Goal: Check status: Check status

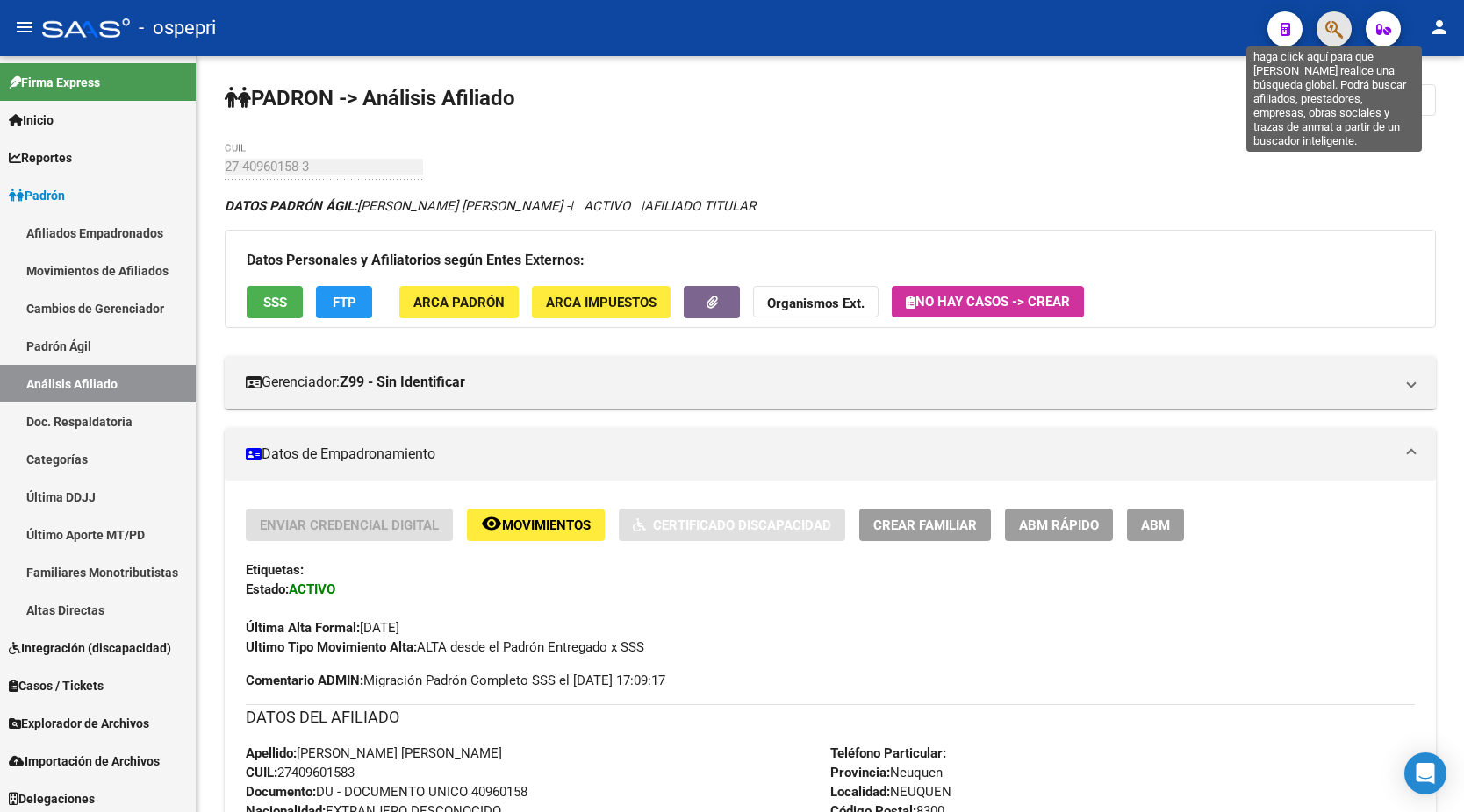
click at [1337, 30] on icon "button" at bounding box center [1334, 29] width 18 height 20
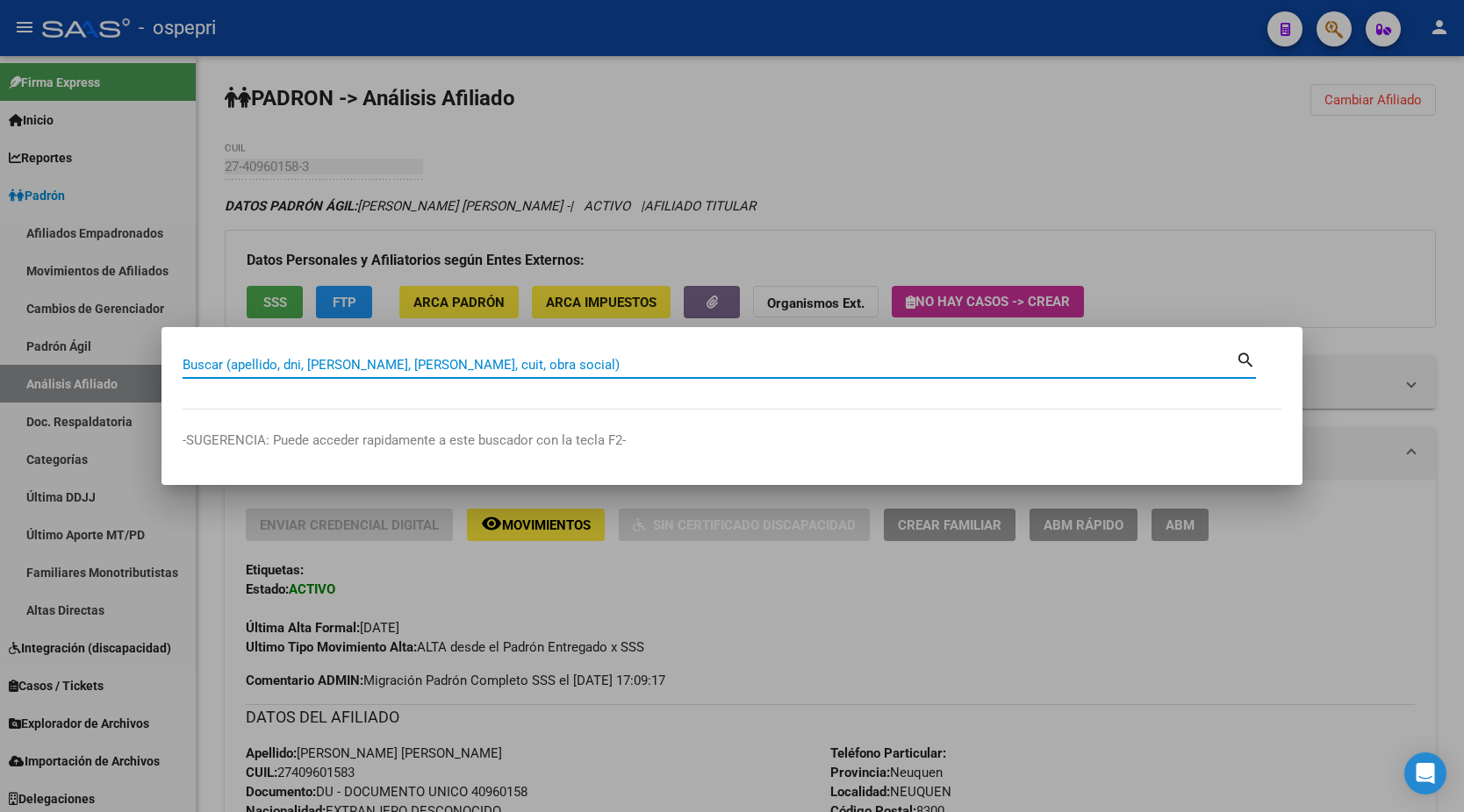
paste input "40899463"
type input "40899463"
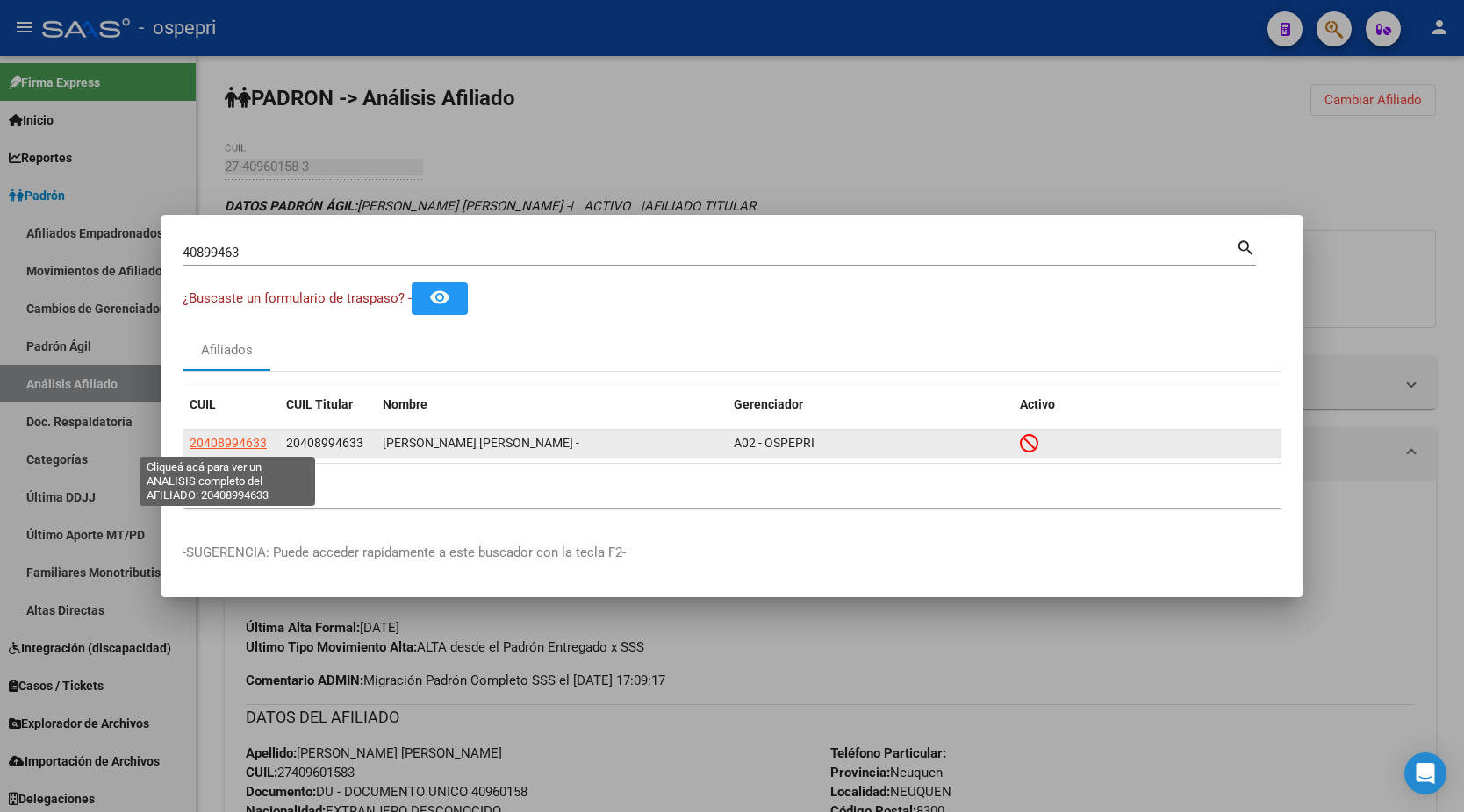
click at [213, 444] on span "20408994633" at bounding box center [227, 443] width 77 height 14
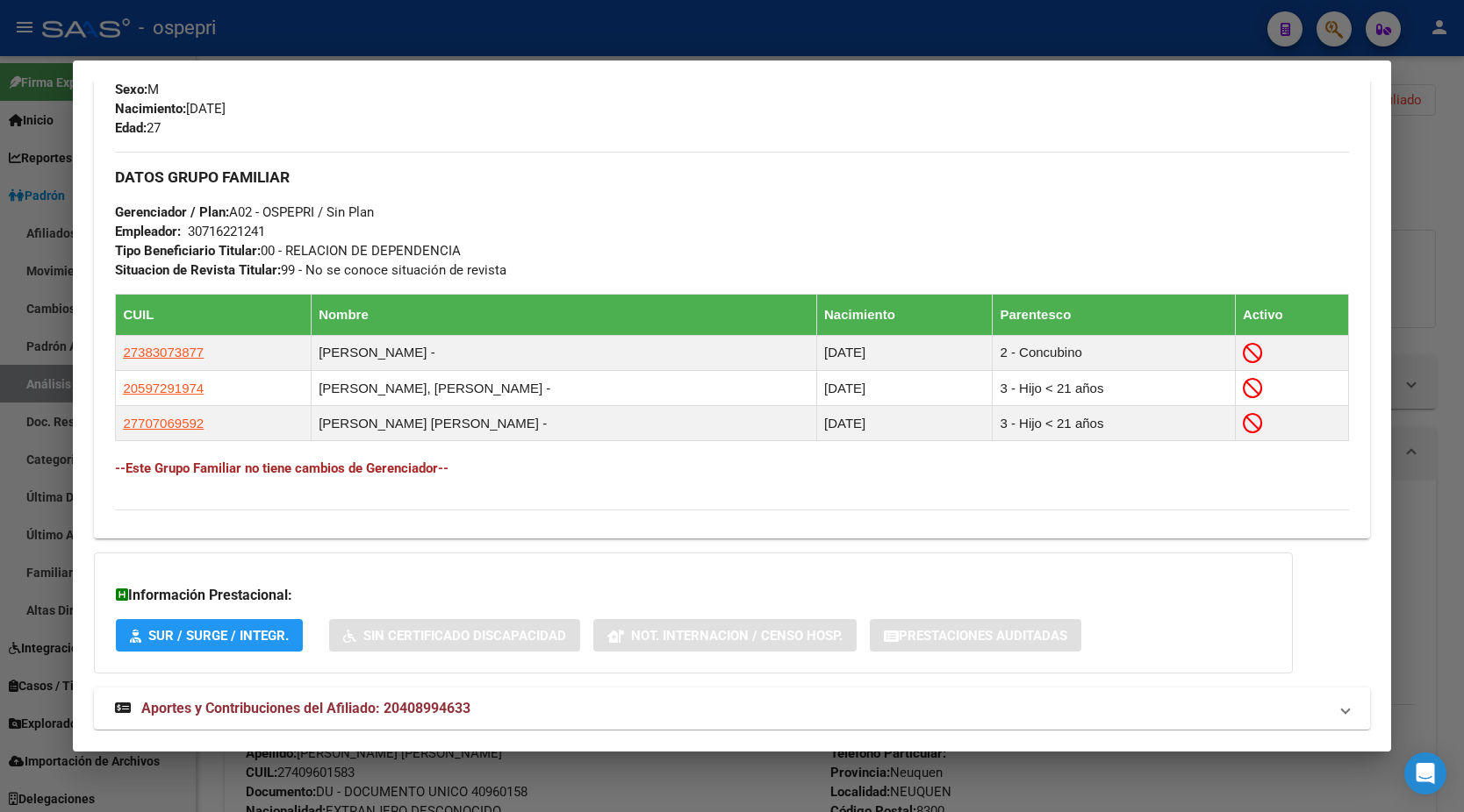
scroll to position [828, 0]
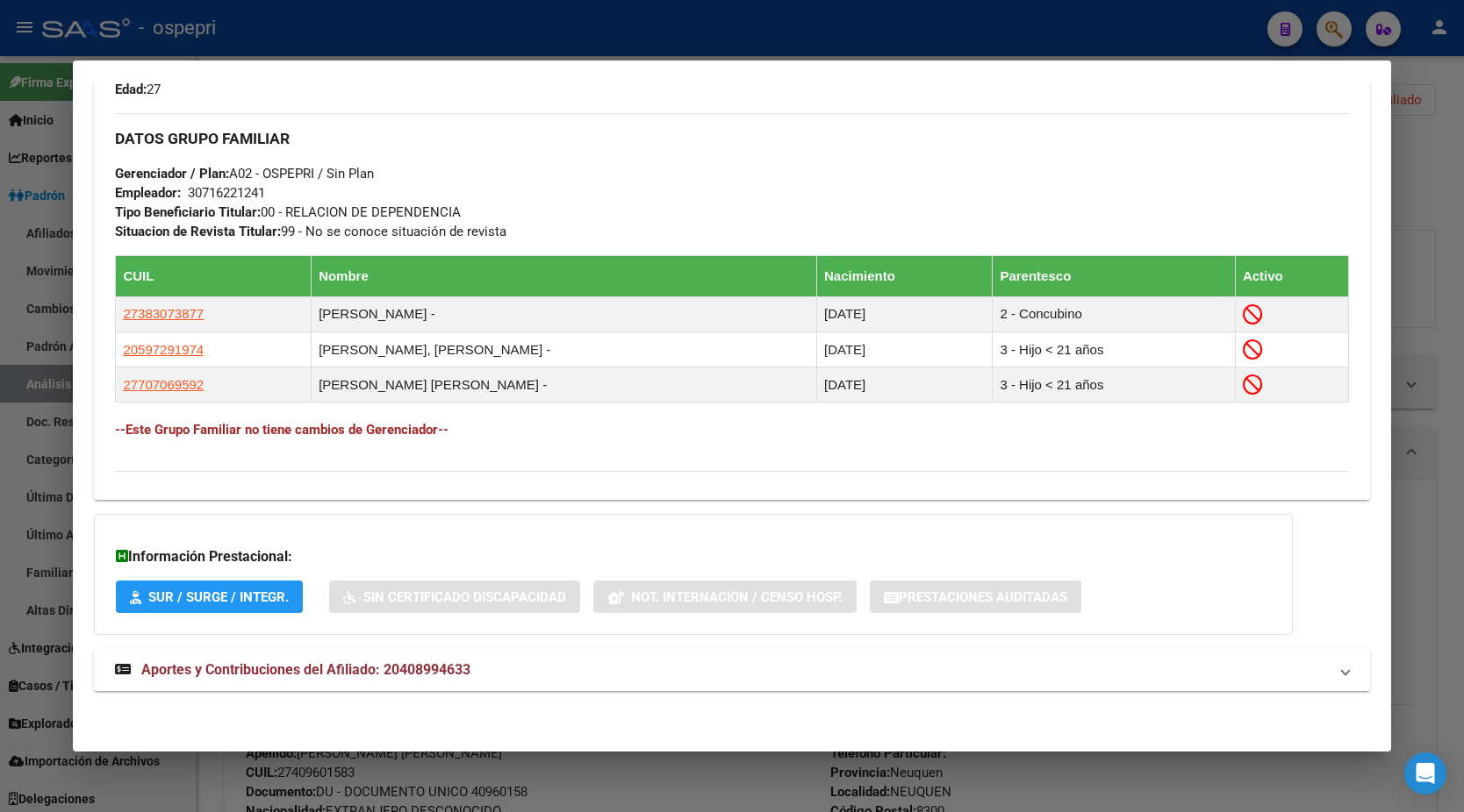
click at [338, 646] on div "DATOS PADRÓN ÁGIL: [PERSON_NAME] [PERSON_NAME] - | INACTIVO | AFILIADO TITULAR …" at bounding box center [732, 14] width 1276 height 1395
click at [333, 661] on strong "Aportes y Contribuciones del Afiliado: 20408994633" at bounding box center [292, 670] width 356 height 21
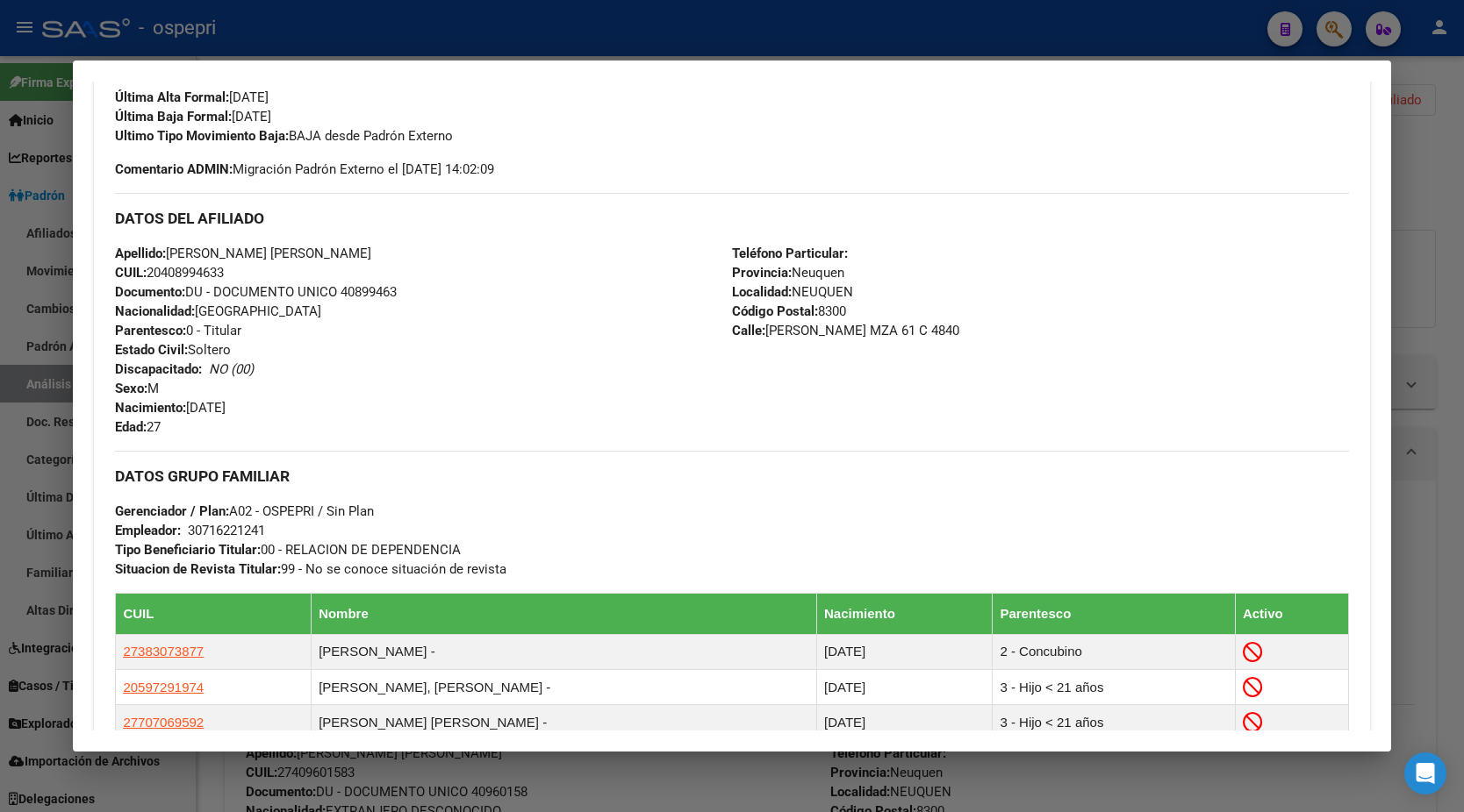
scroll to position [487, 0]
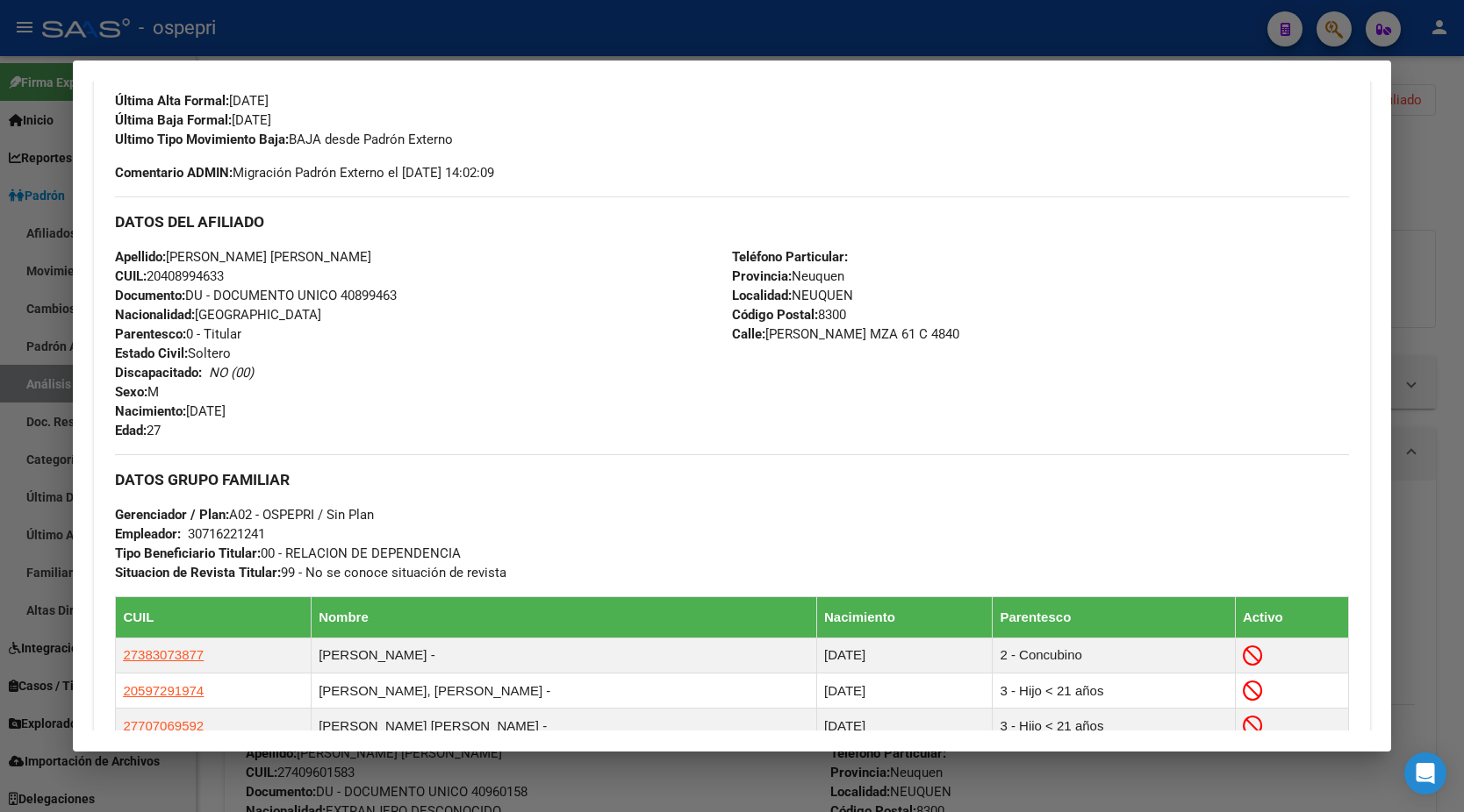
click at [1419, 282] on div at bounding box center [732, 406] width 1464 height 812
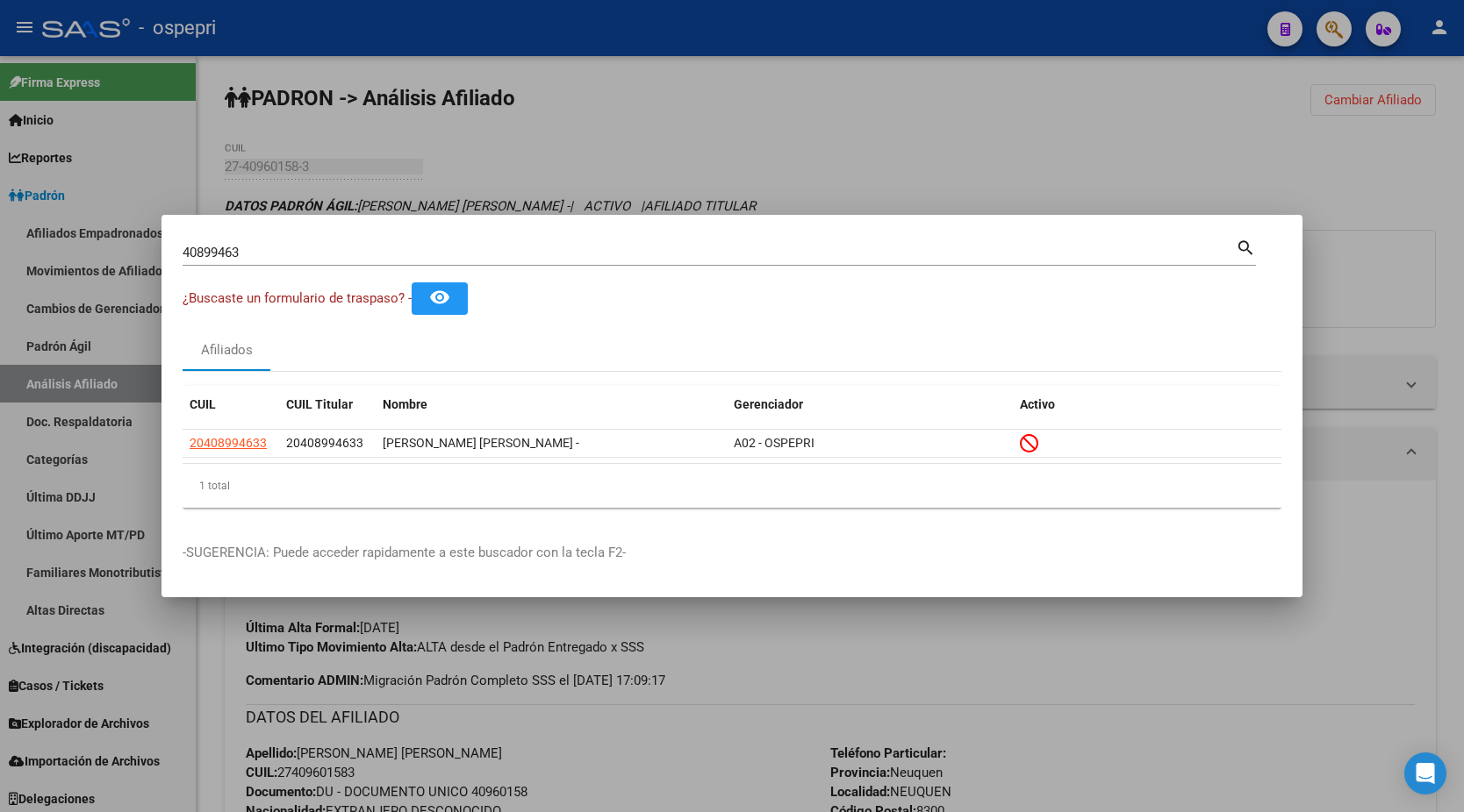
click at [381, 258] on input "40899463" at bounding box center [709, 253] width 1053 height 16
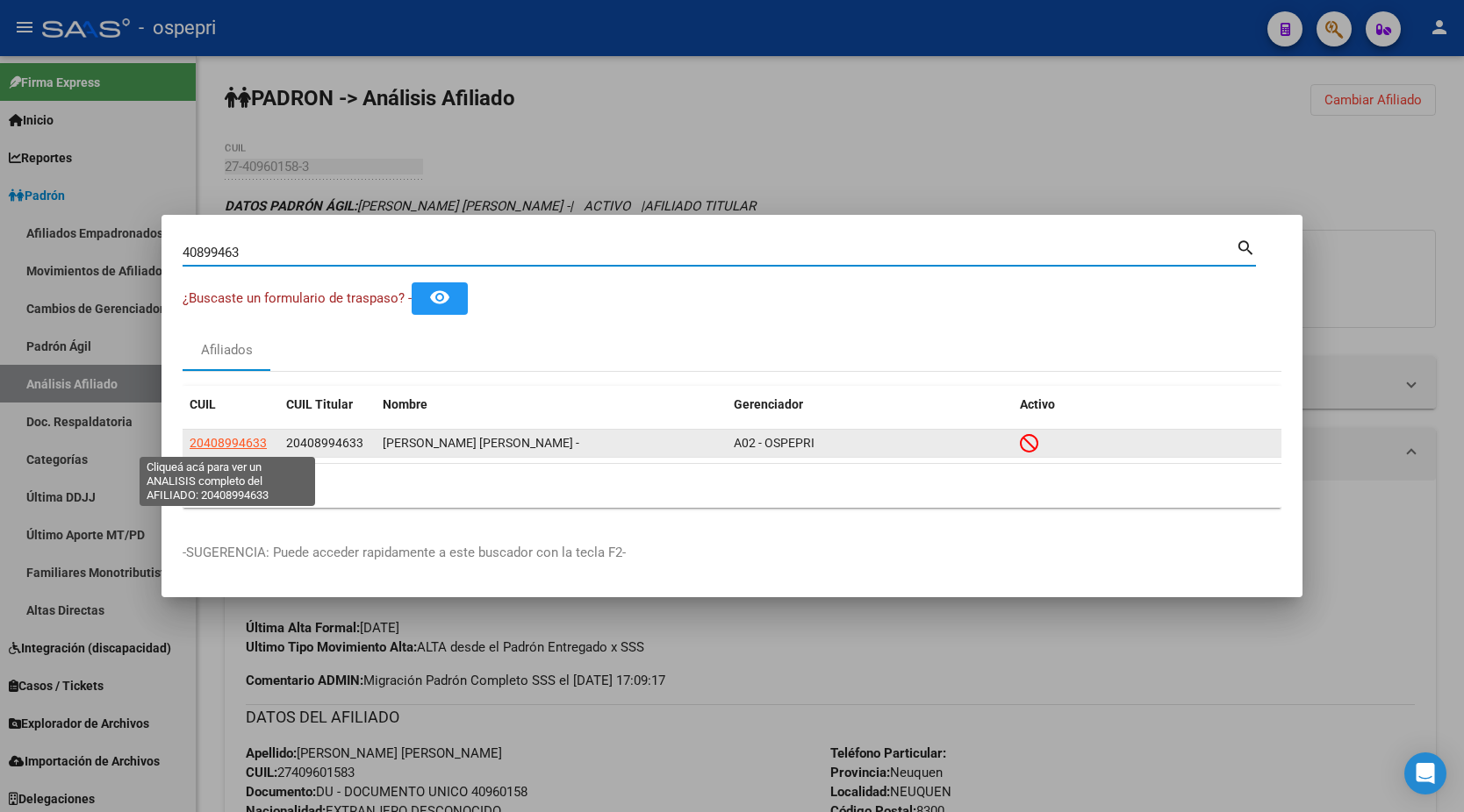
click at [226, 445] on span "20408994633" at bounding box center [227, 443] width 77 height 14
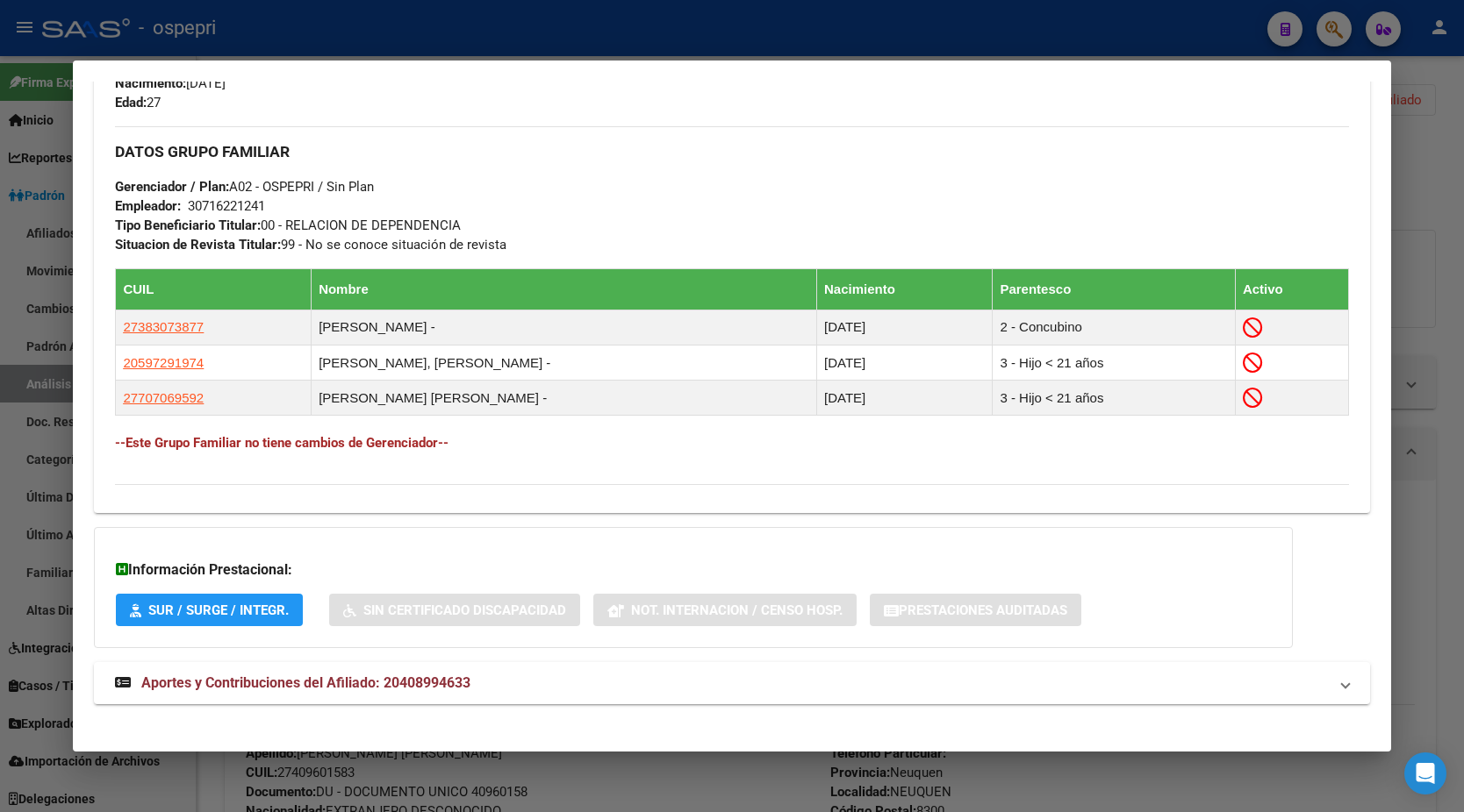
scroll to position [828, 0]
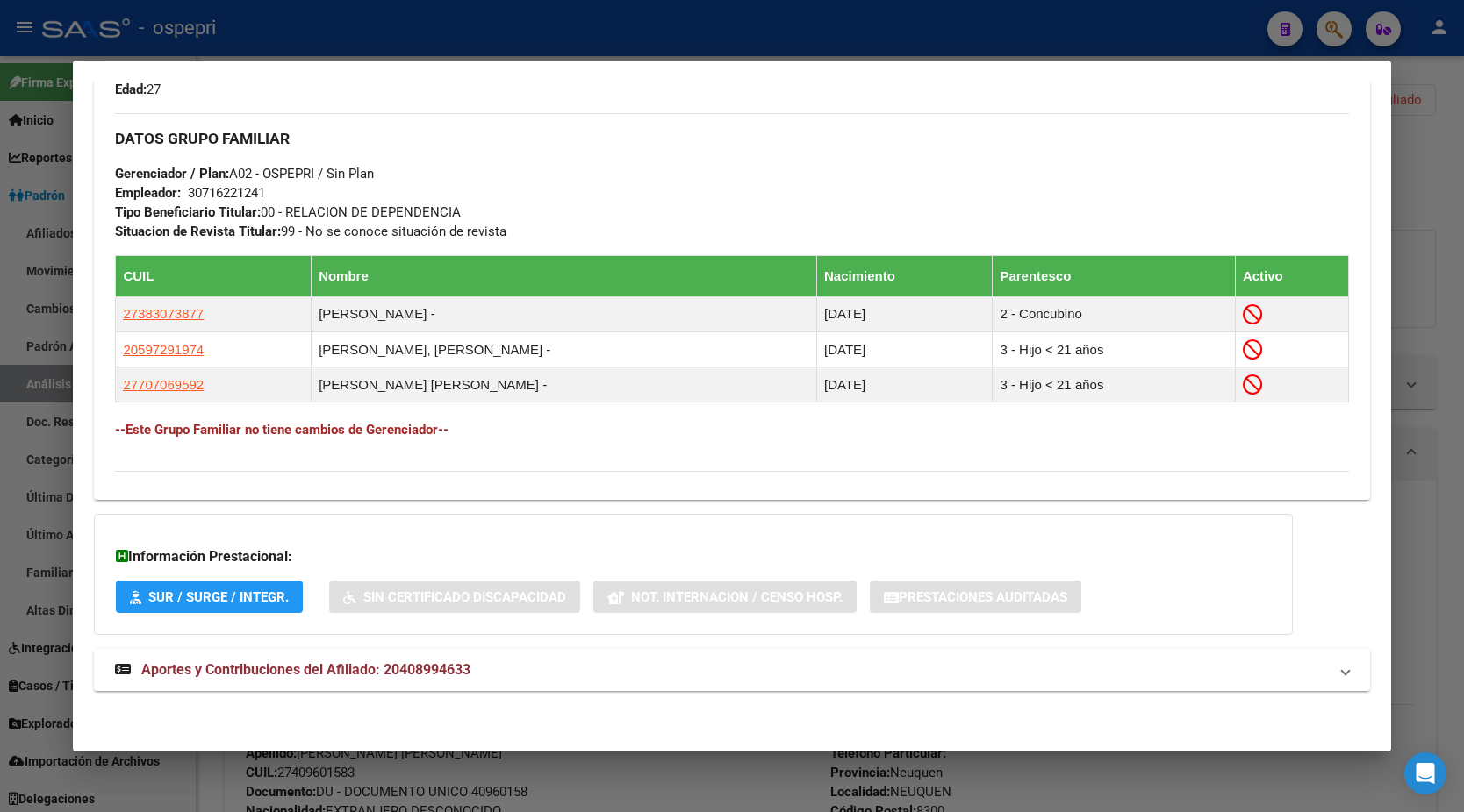
click at [471, 686] on mat-expansion-panel-header "Aportes y Contribuciones del Afiliado: 20408994633" at bounding box center [732, 671] width 1276 height 42
click at [287, 671] on span "Aportes y Contribuciones del Afiliado: 20408994633" at bounding box center [306, 677] width 329 height 17
click at [214, 666] on span "Aportes y Contribuciones del Afiliado: 20408994633" at bounding box center [306, 670] width 329 height 17
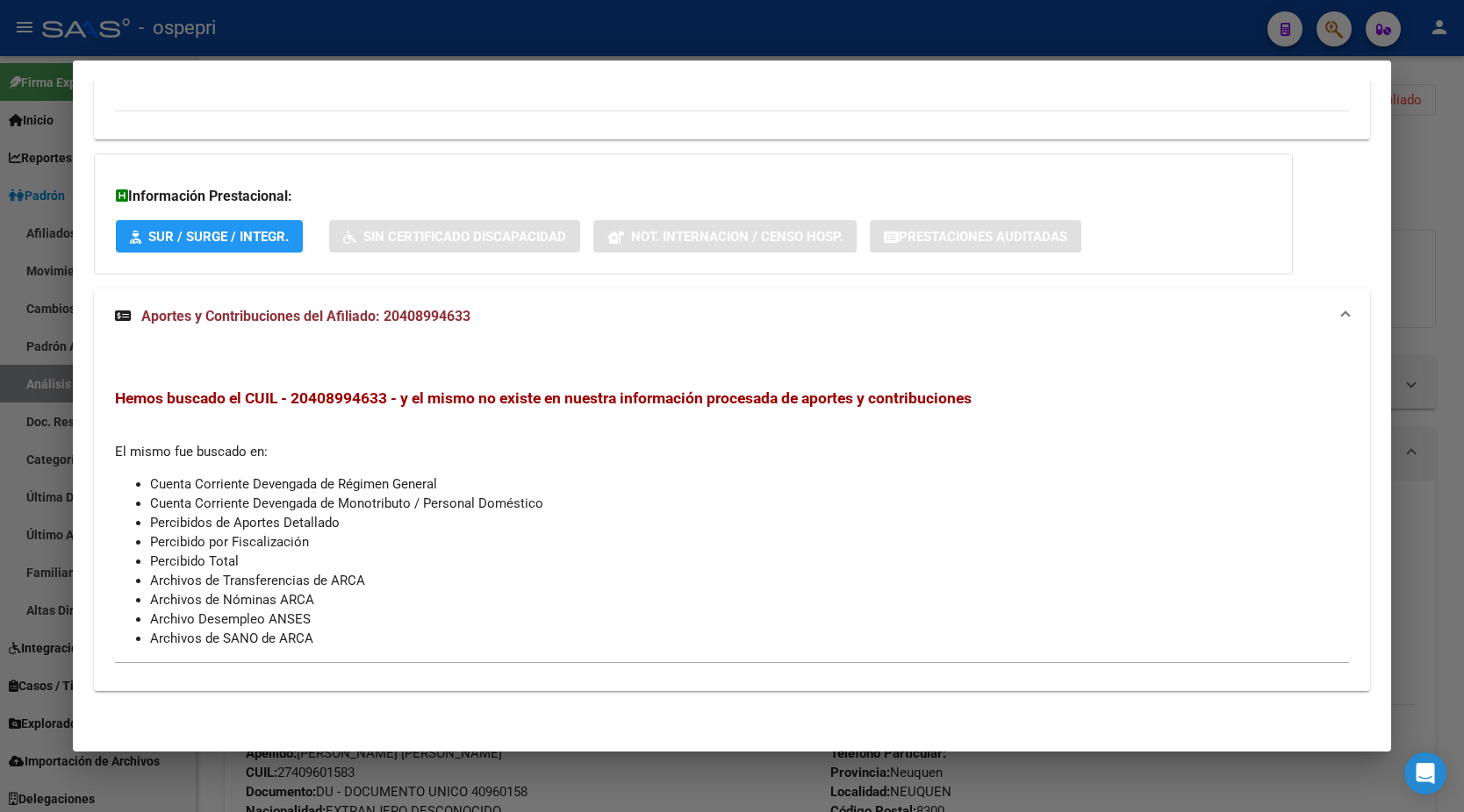
scroll to position [1189, 0]
